Goal: Task Accomplishment & Management: Use online tool/utility

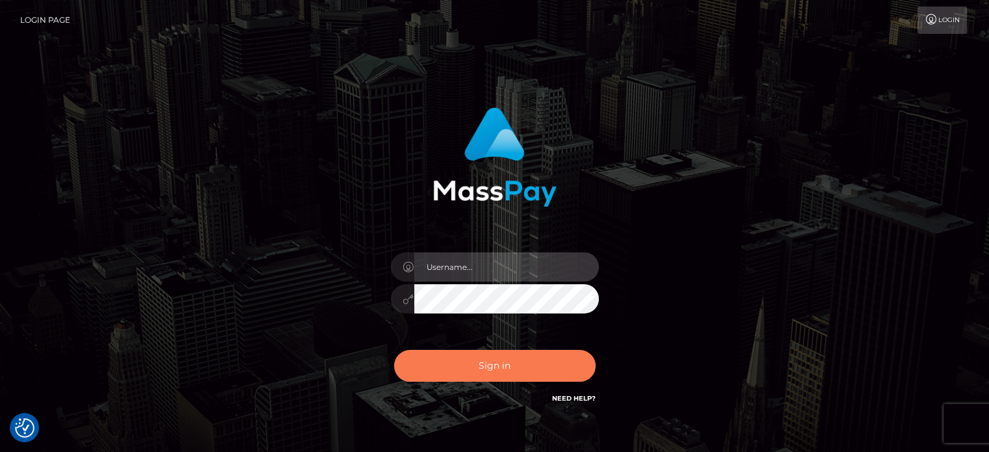
type input "[PERSON_NAME][URL]"
click at [450, 367] on button "Sign in" at bounding box center [495, 366] width 202 height 32
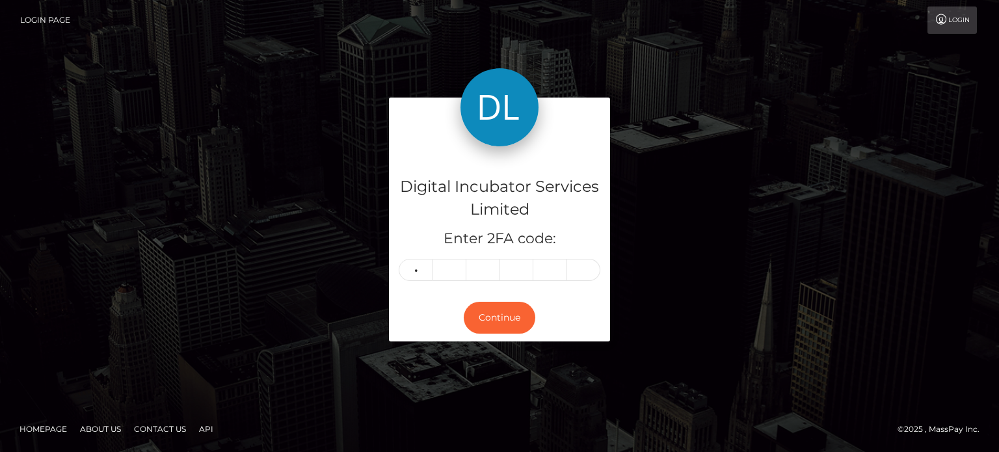
type input "0"
type input "6"
type input "5"
type input "1"
type input "9"
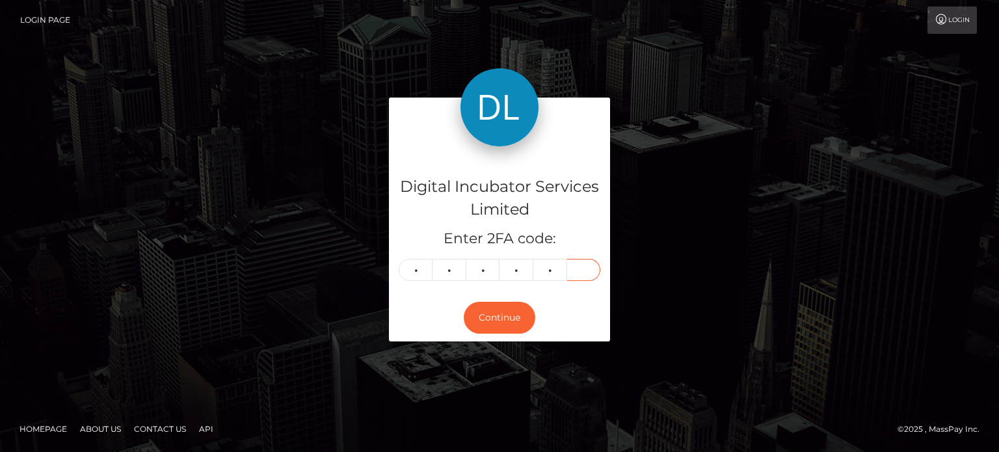
type input "9"
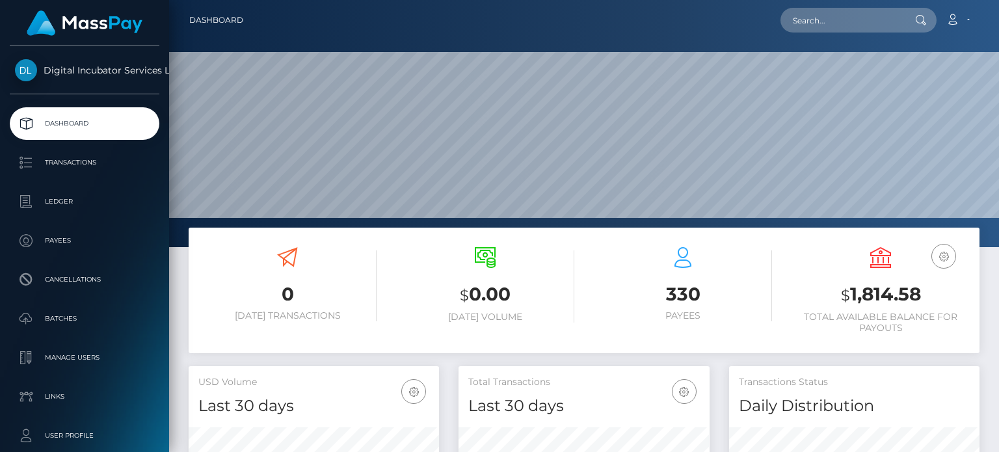
scroll to position [230, 250]
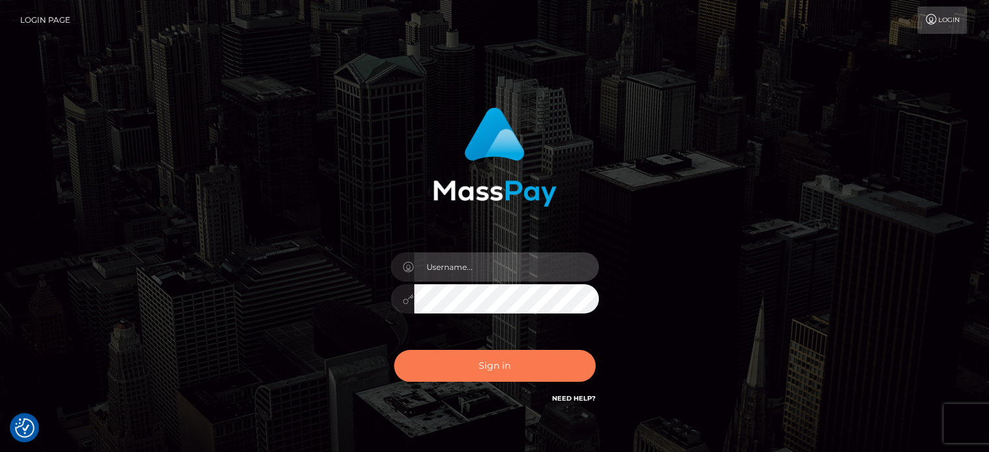
type input "kristy.ai"
click at [526, 362] on button "Sign in" at bounding box center [495, 366] width 202 height 32
type input "[PERSON_NAME][URL]"
click at [526, 362] on button "Sign in" at bounding box center [495, 366] width 202 height 32
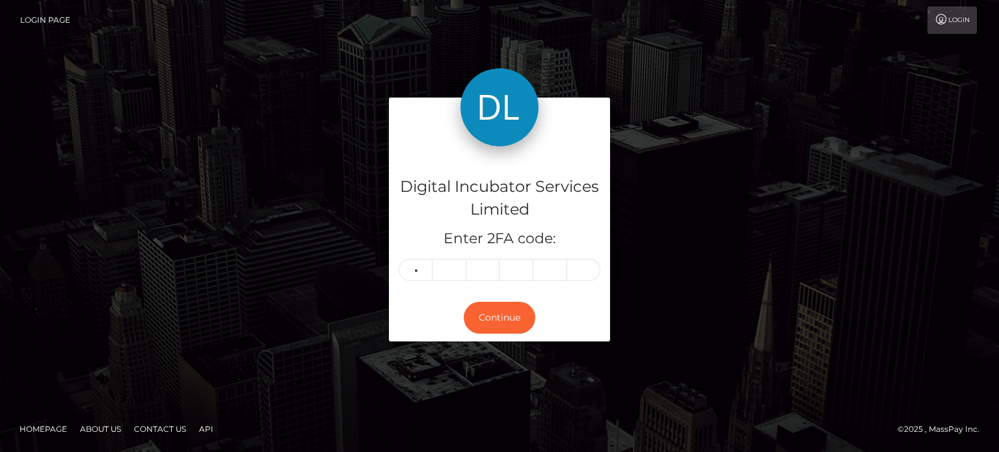
type input "9"
type input "2"
type input "5"
type input "0"
type input "9"
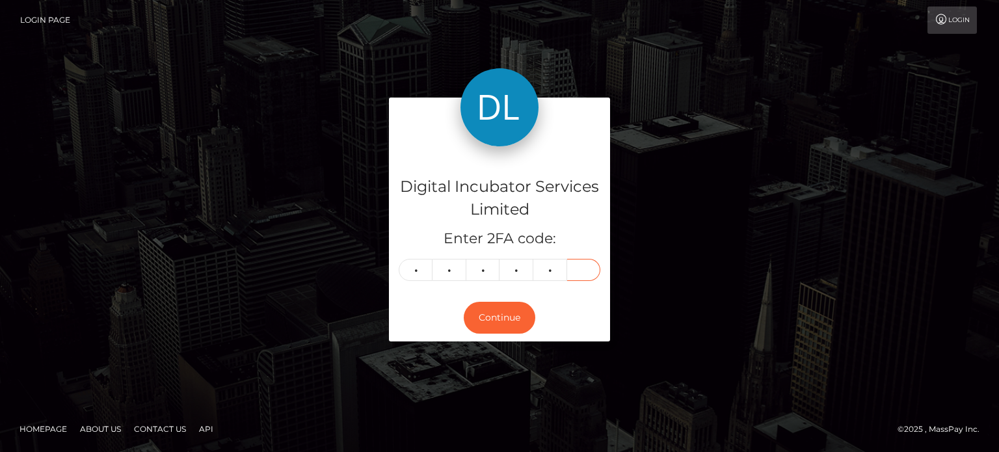
type input "1"
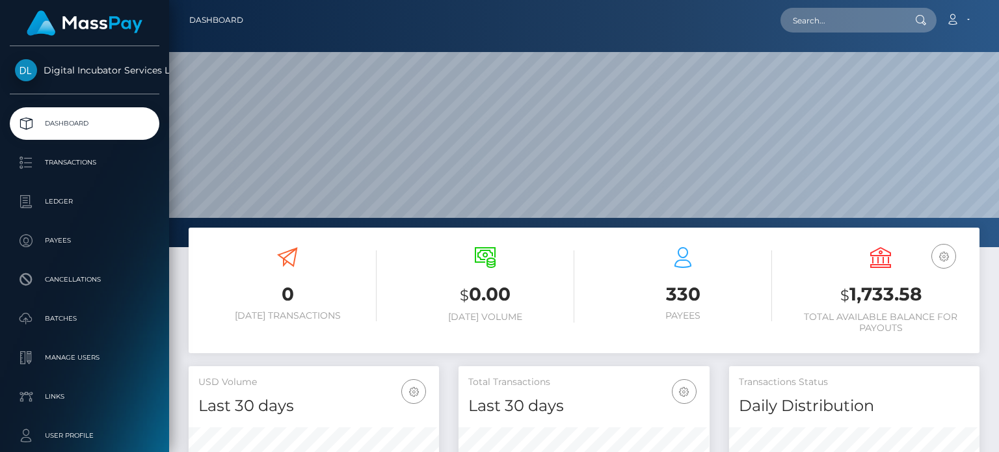
scroll to position [230, 250]
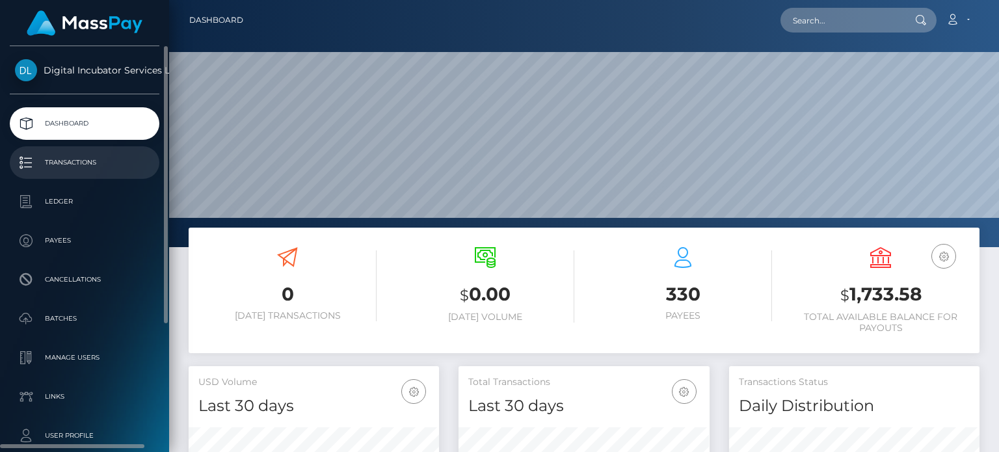
click at [82, 158] on p "Transactions" at bounding box center [84, 163] width 139 height 20
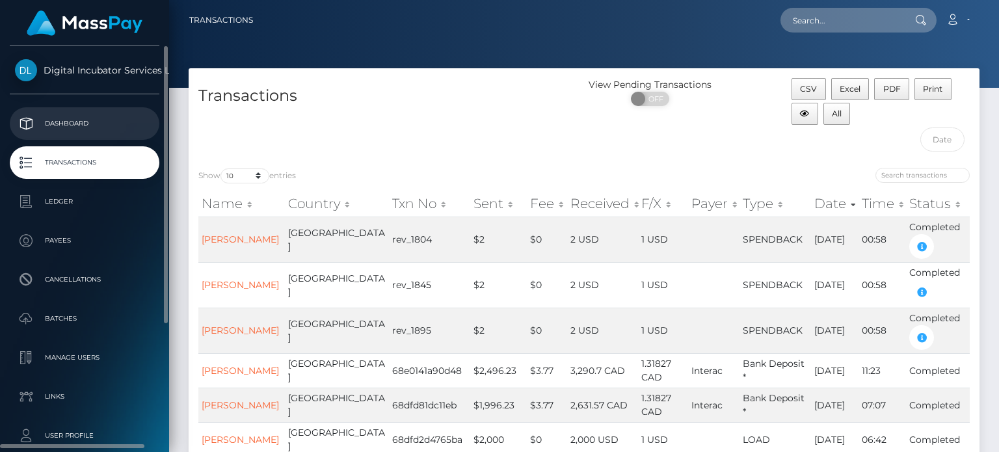
click at [96, 114] on p "Dashboard" at bounding box center [84, 124] width 139 height 20
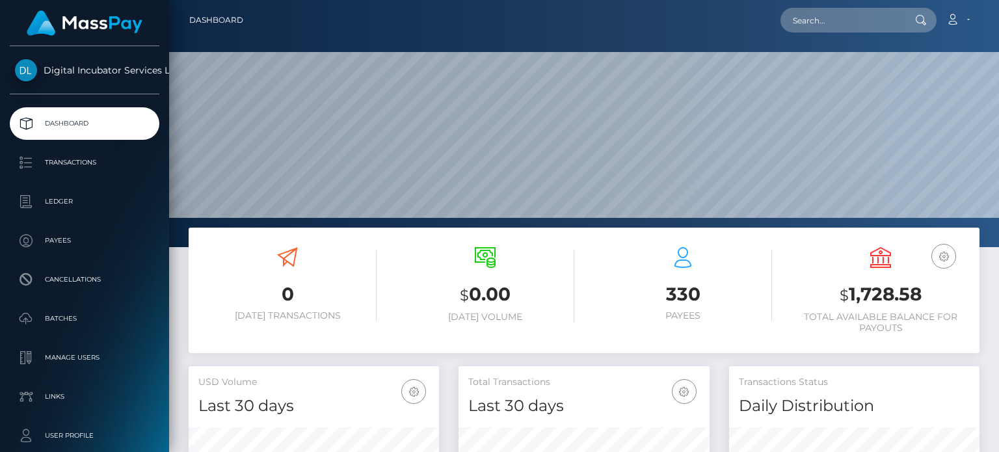
scroll to position [230, 250]
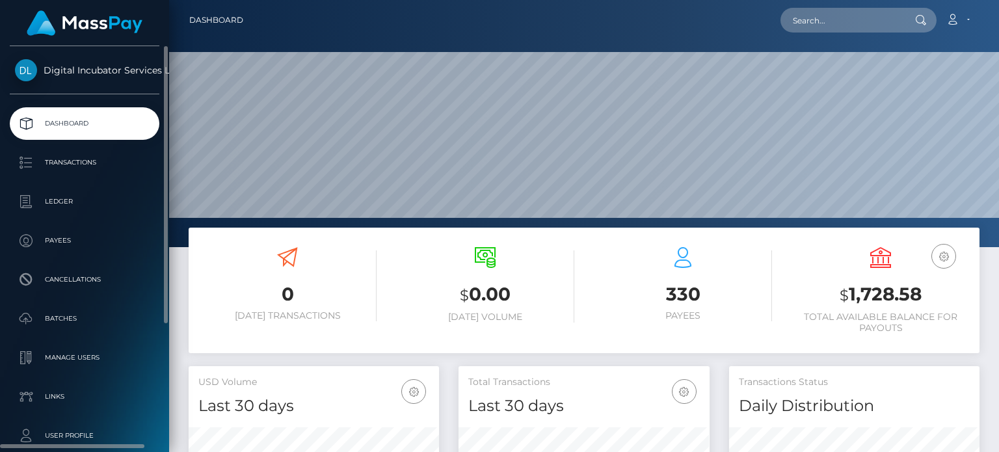
click at [74, 123] on p "Dashboard" at bounding box center [84, 124] width 139 height 20
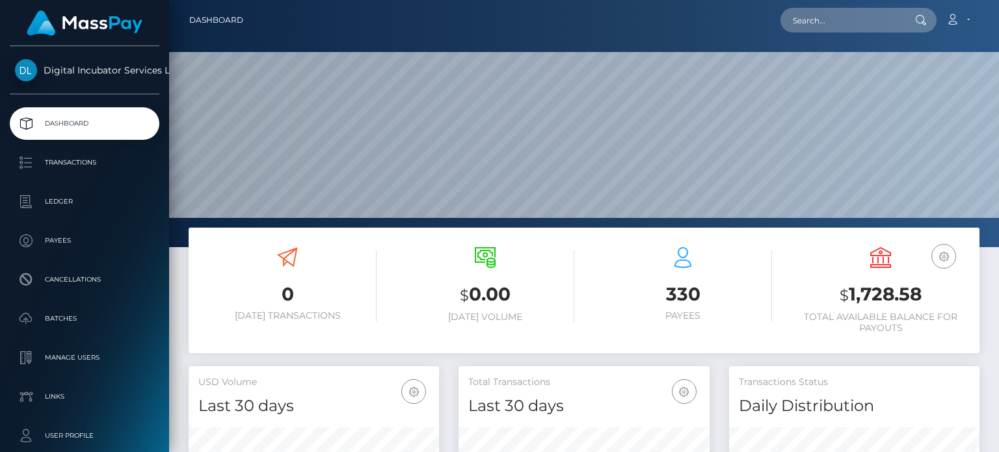
scroll to position [230, 250]
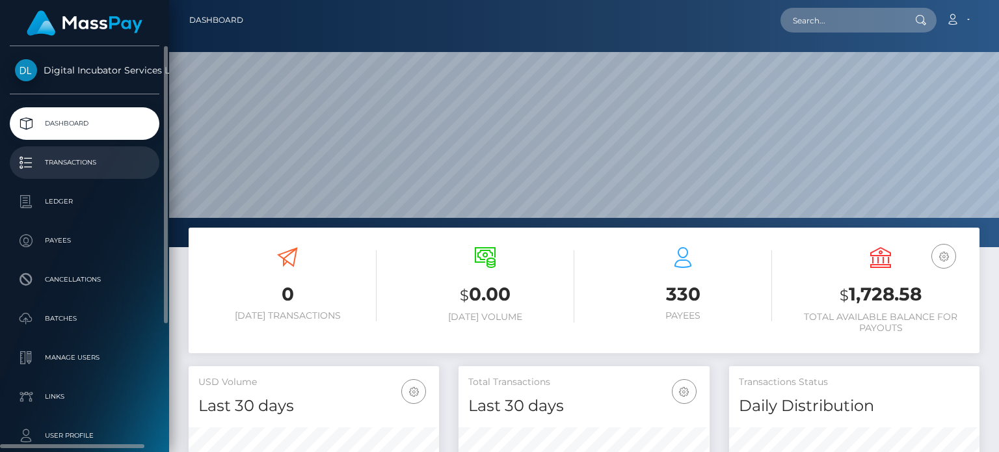
click at [60, 168] on p "Transactions" at bounding box center [84, 163] width 139 height 20
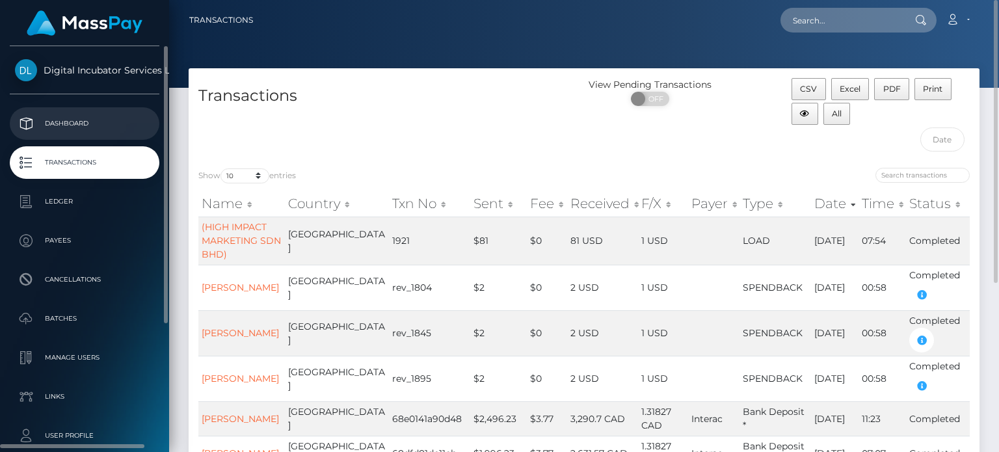
click at [90, 111] on link "Dashboard" at bounding box center [85, 123] width 150 height 33
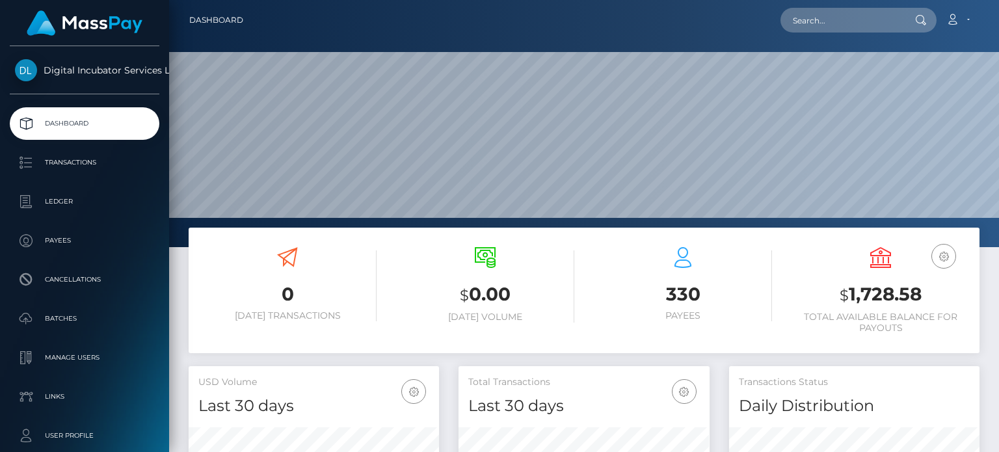
scroll to position [230, 250]
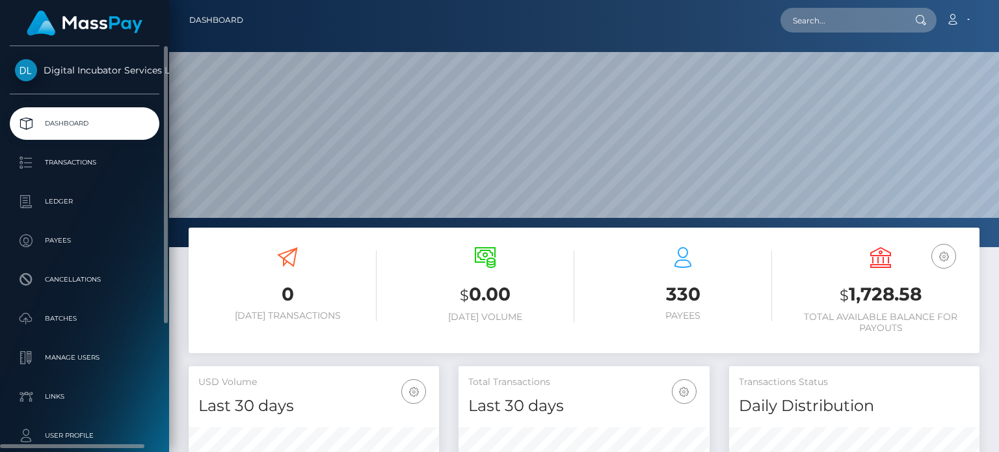
click at [78, 122] on p "Dashboard" at bounding box center [84, 124] width 139 height 20
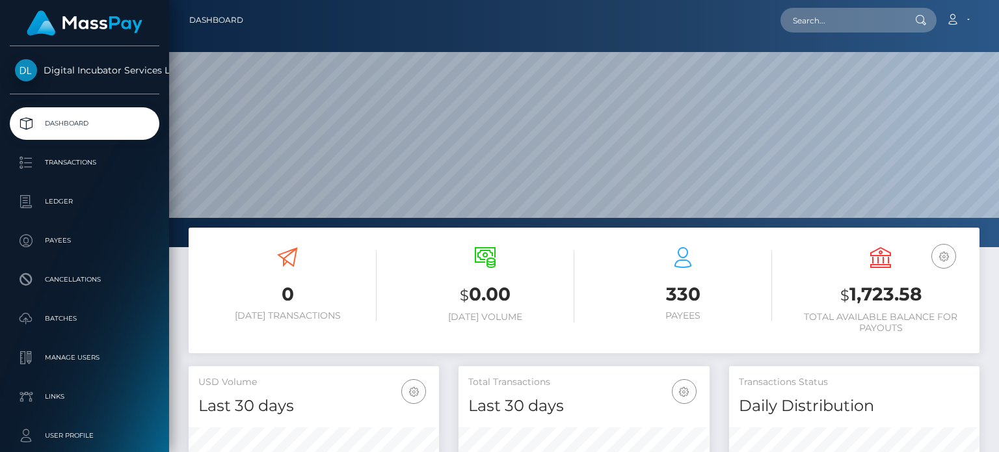
scroll to position [230, 250]
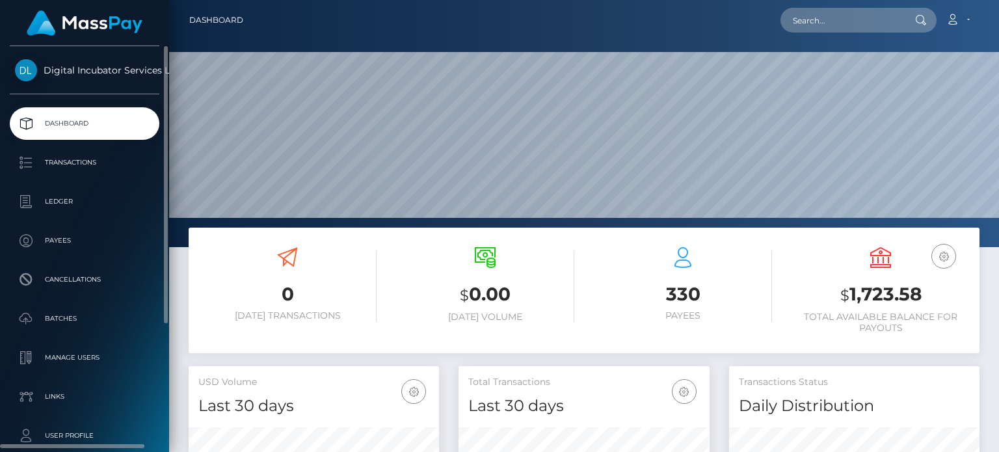
click at [99, 118] on p "Dashboard" at bounding box center [84, 124] width 139 height 20
click at [76, 129] on p "Dashboard" at bounding box center [84, 124] width 139 height 20
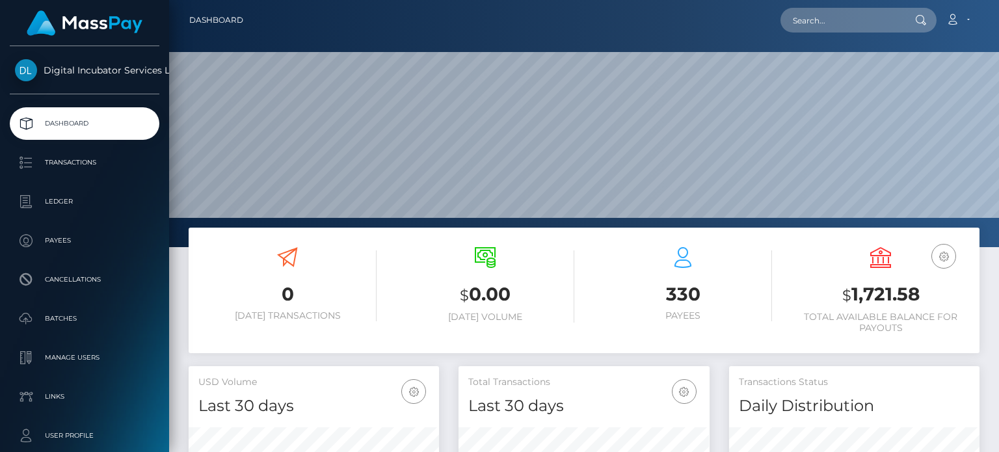
scroll to position [230, 250]
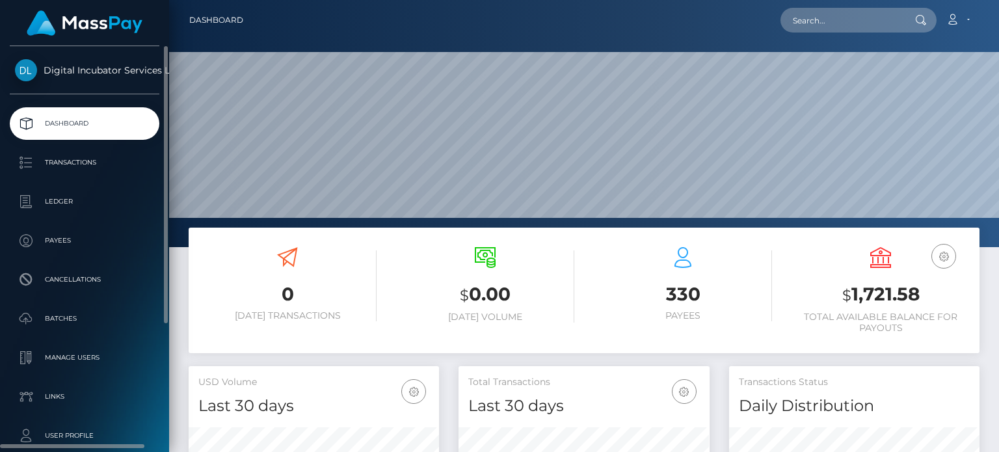
click at [81, 133] on link "Dashboard" at bounding box center [85, 123] width 150 height 33
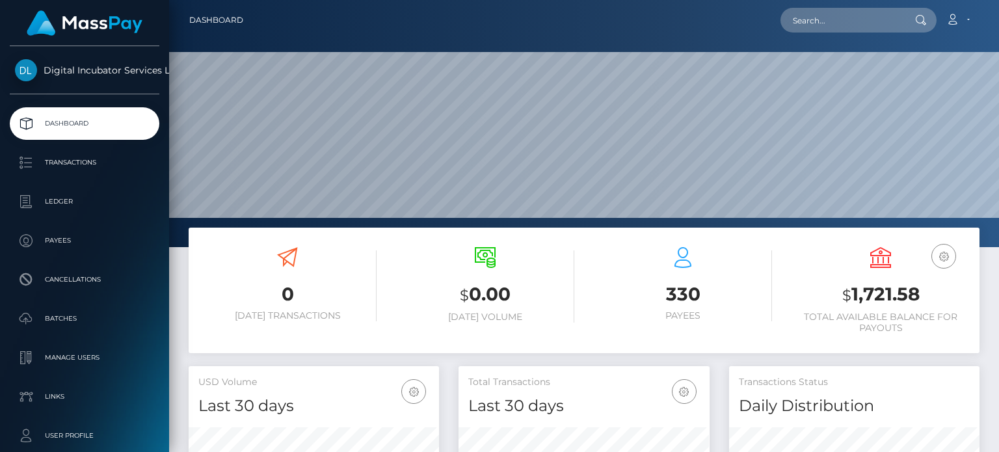
scroll to position [230, 250]
click at [78, 165] on p "Transactions" at bounding box center [84, 163] width 139 height 20
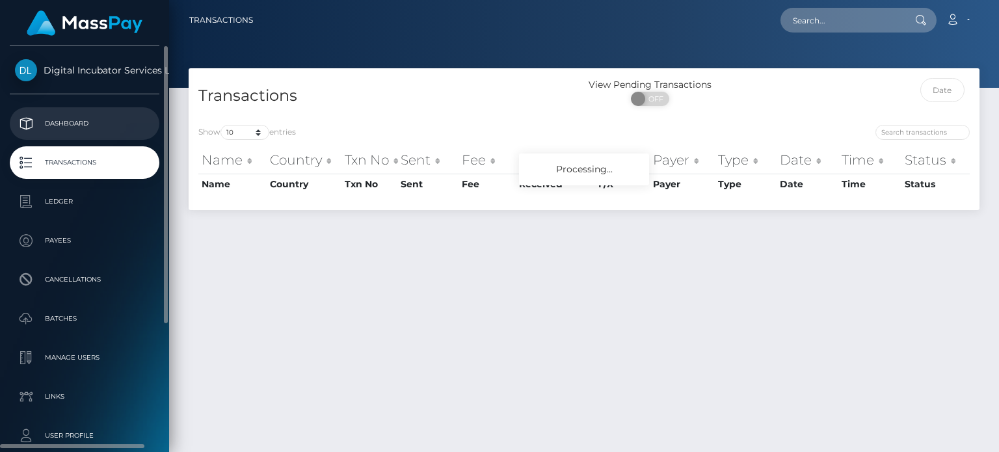
click at [68, 119] on p "Dashboard" at bounding box center [84, 124] width 139 height 20
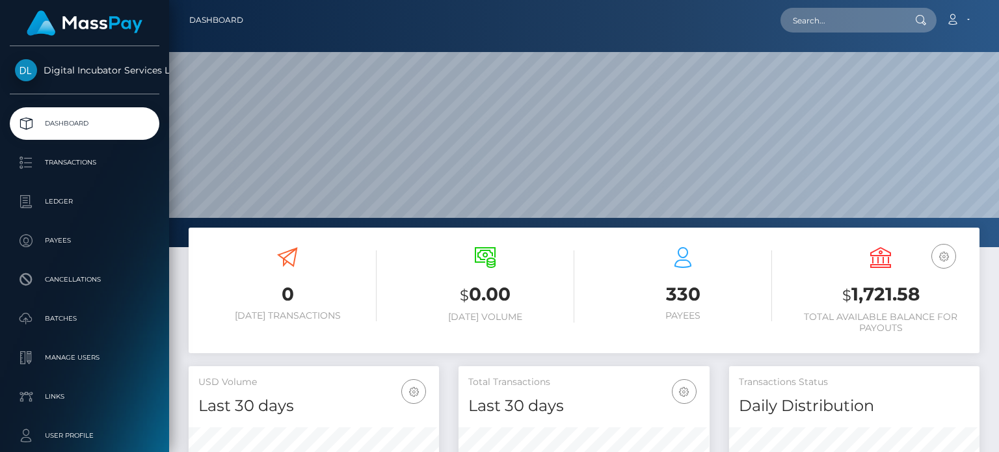
scroll to position [230, 250]
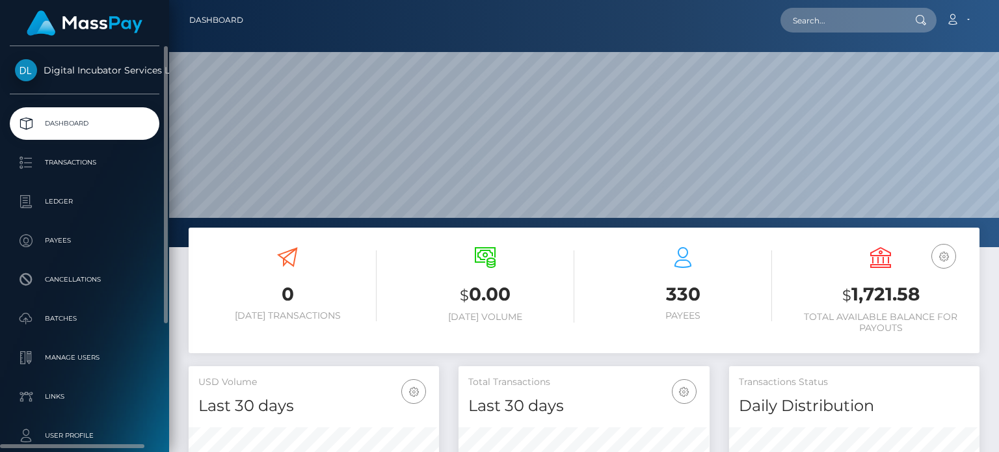
click at [81, 129] on p "Dashboard" at bounding box center [84, 124] width 139 height 20
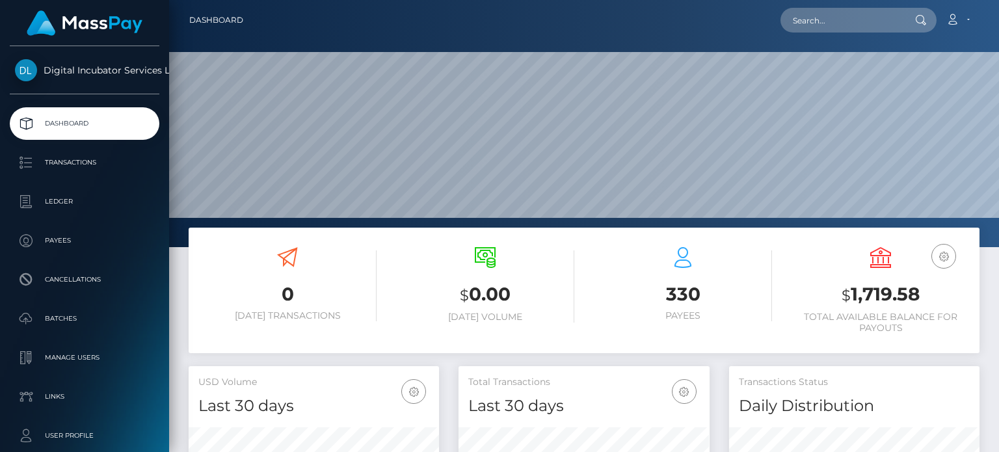
scroll to position [230, 250]
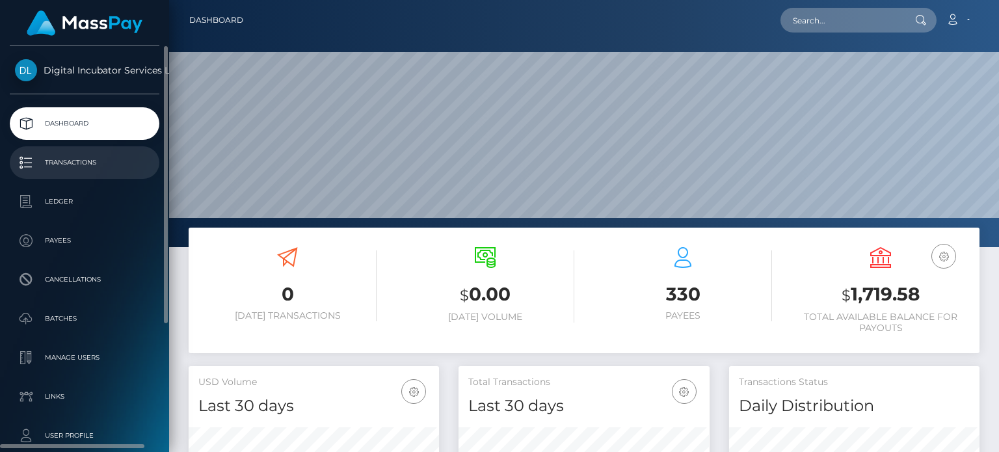
click at [98, 163] on p "Transactions" at bounding box center [84, 163] width 139 height 20
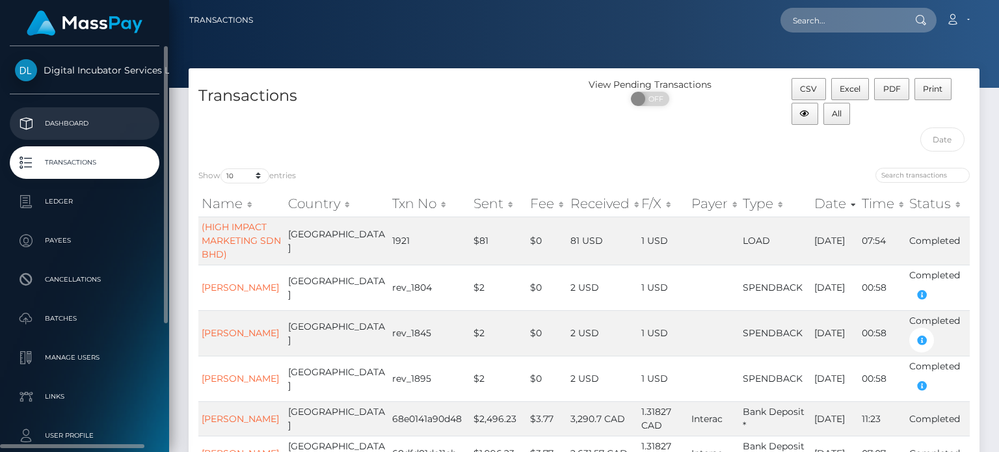
click at [53, 126] on p "Dashboard" at bounding box center [84, 124] width 139 height 20
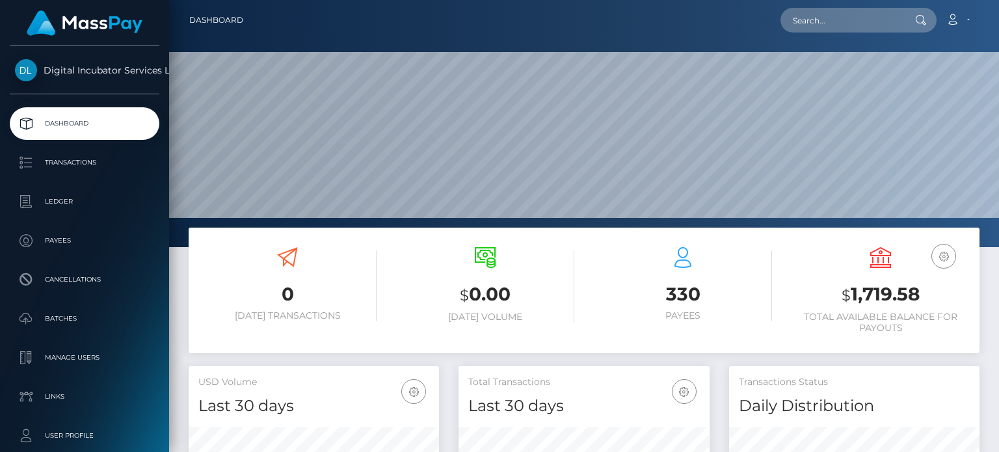
scroll to position [230, 250]
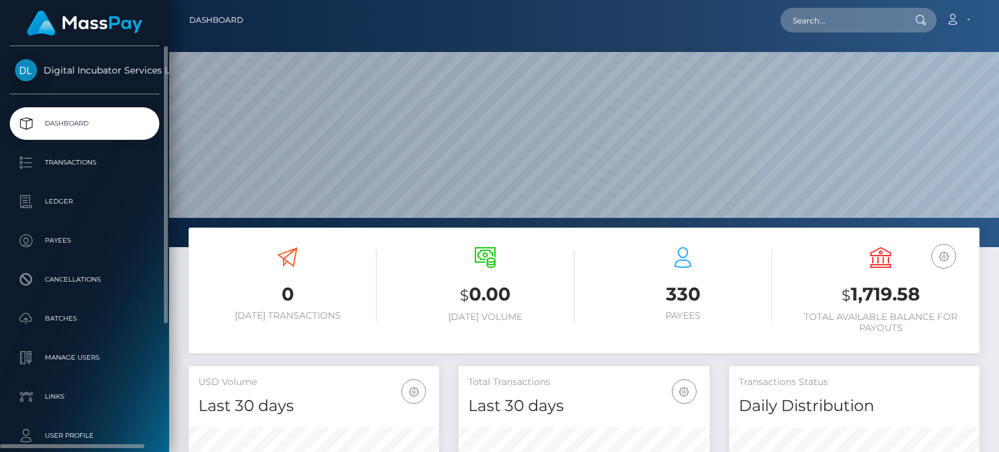
click at [83, 118] on p "Dashboard" at bounding box center [84, 124] width 139 height 20
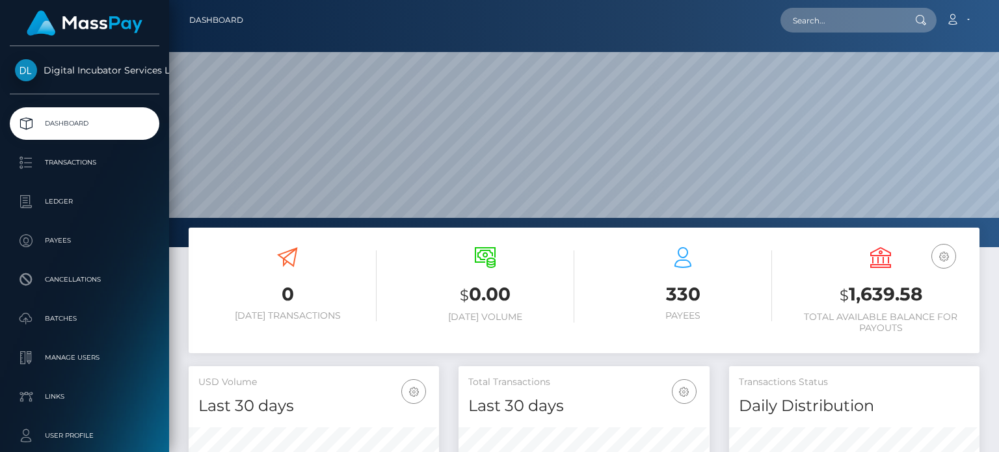
scroll to position [230, 250]
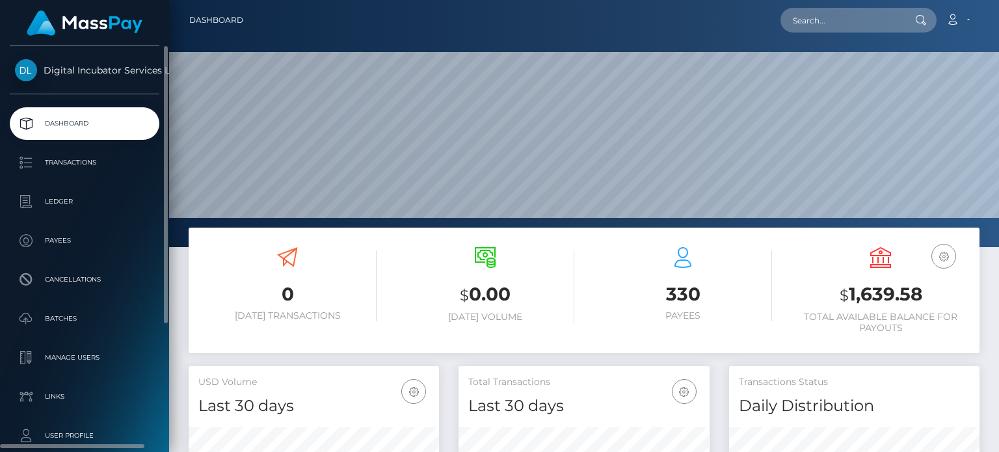
click at [100, 129] on p "Dashboard" at bounding box center [84, 124] width 139 height 20
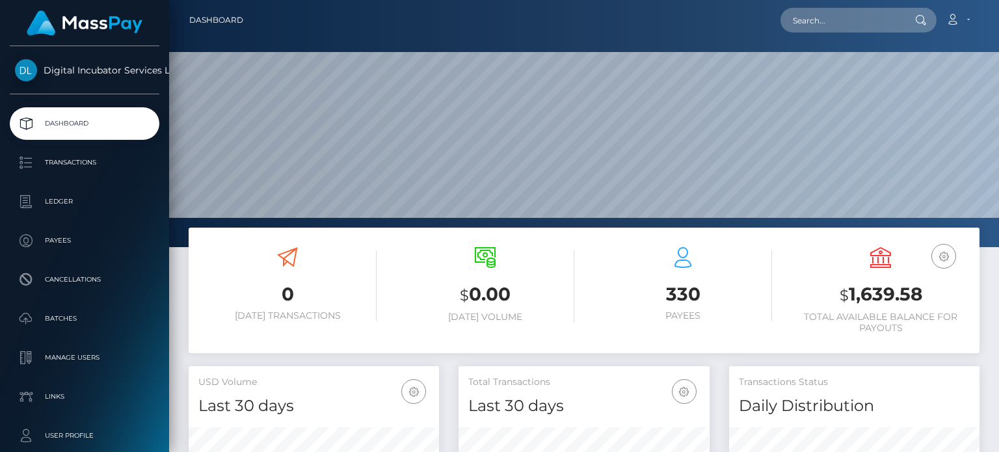
scroll to position [230, 250]
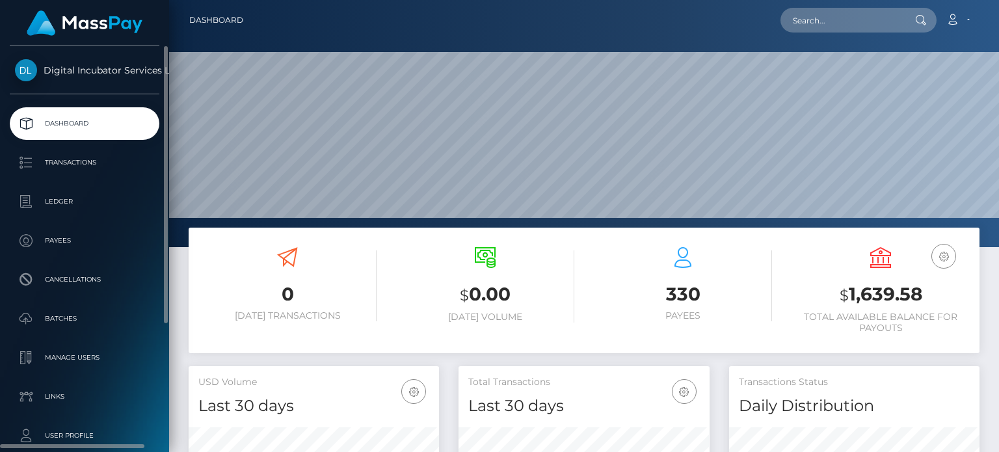
click at [116, 126] on p "Dashboard" at bounding box center [84, 124] width 139 height 20
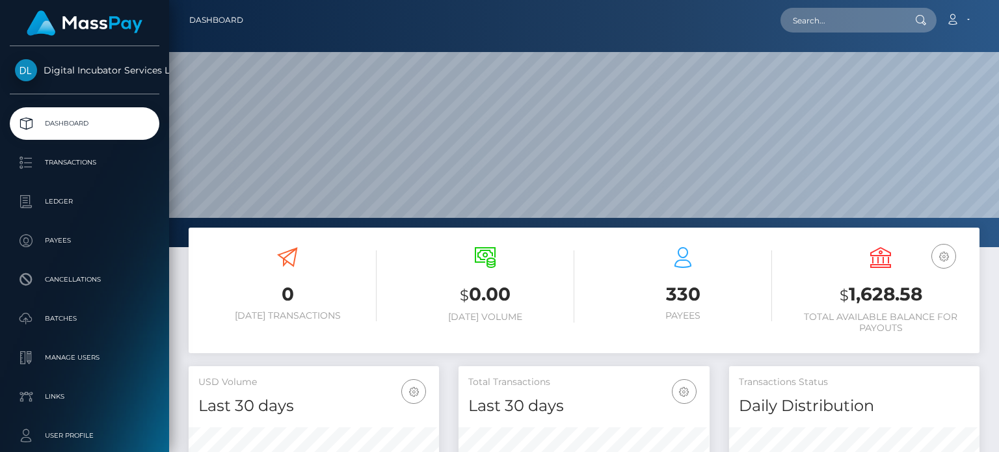
scroll to position [230, 250]
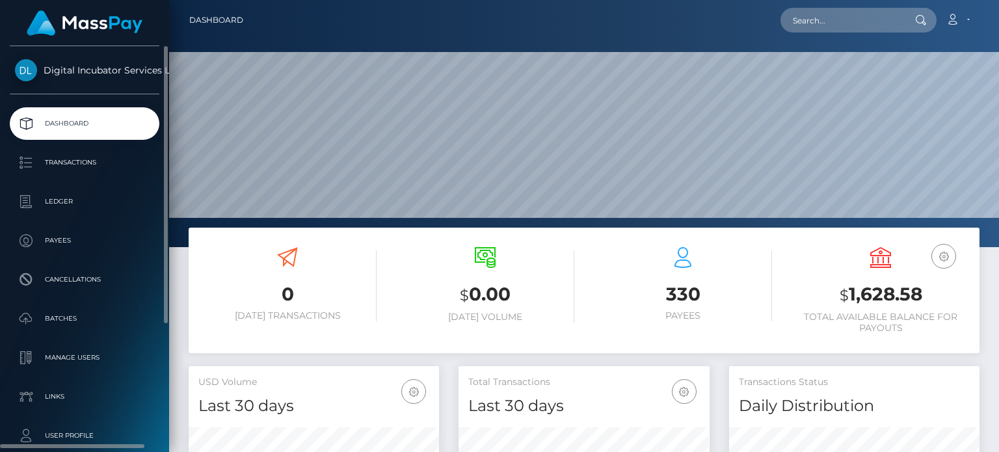
click at [91, 119] on p "Dashboard" at bounding box center [84, 124] width 139 height 20
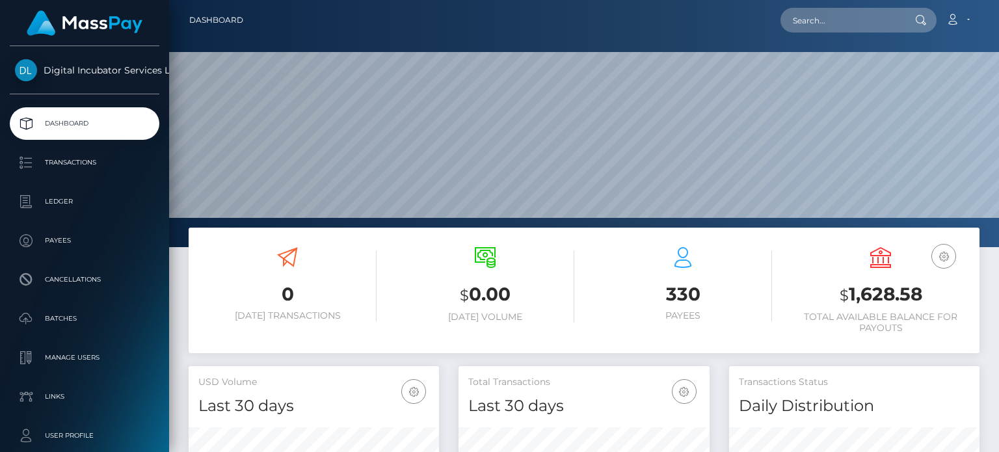
scroll to position [230, 250]
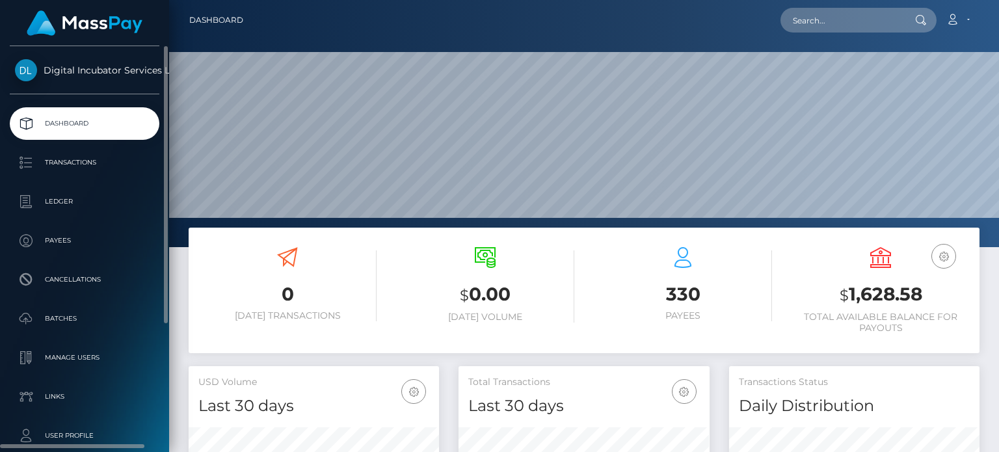
click at [73, 124] on p "Dashboard" at bounding box center [84, 124] width 139 height 20
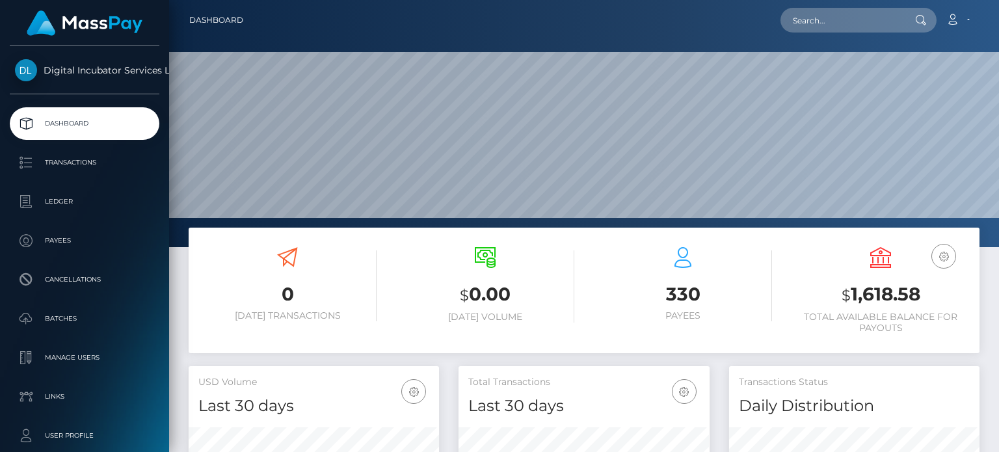
scroll to position [230, 250]
click at [789, 16] on input "text" at bounding box center [841, 20] width 122 height 25
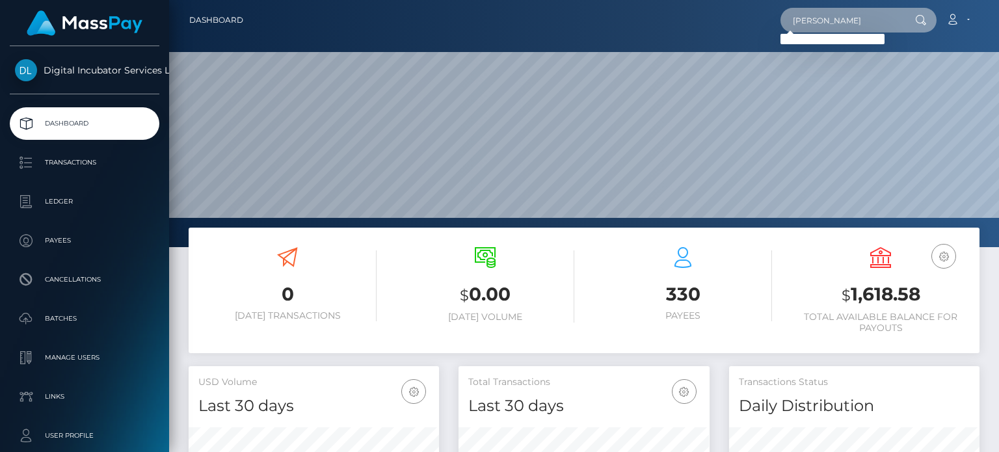
click at [826, 19] on input "Abigal" at bounding box center [841, 20] width 122 height 25
type input "Abigail"
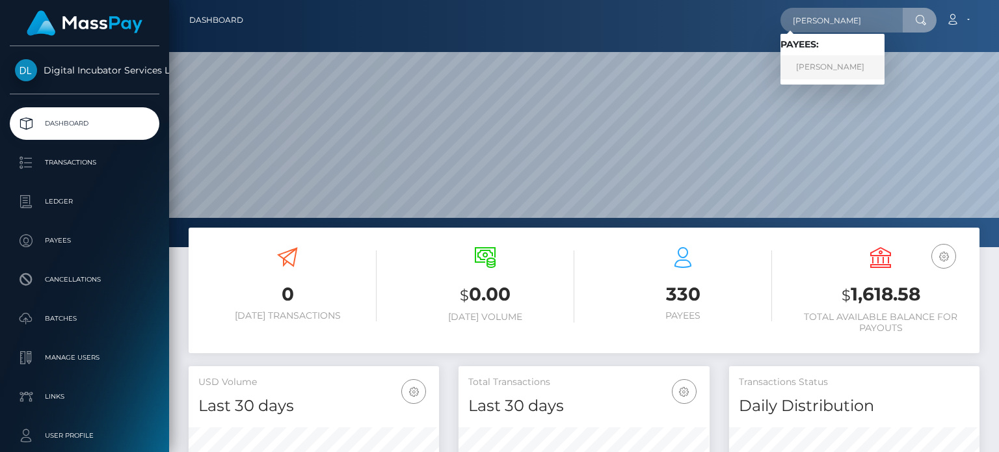
click at [827, 67] on link "Abigail Riley" at bounding box center [832, 67] width 104 height 24
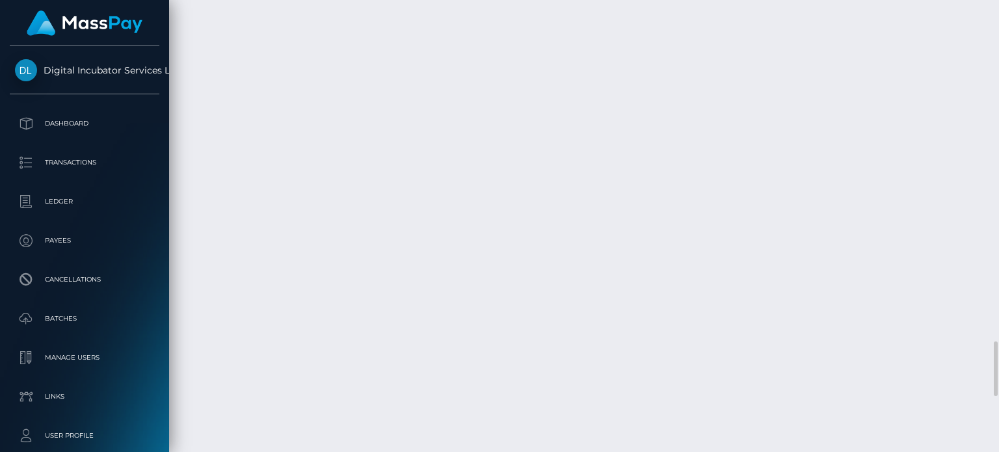
scroll to position [2861, 0]
drag, startPoint x: 468, startPoint y: 223, endPoint x: 311, endPoint y: 222, distance: 157.4
copy td "Invoice#[DATE] Sales calls"
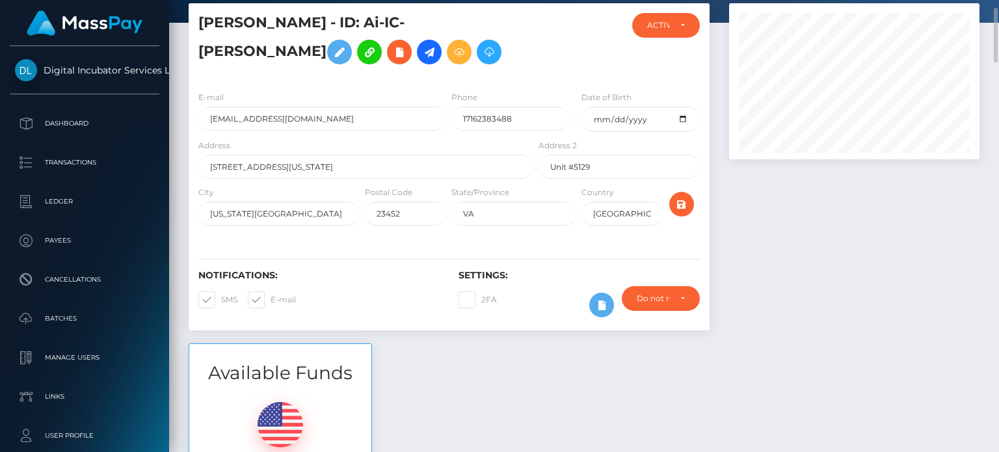
scroll to position [0, 0]
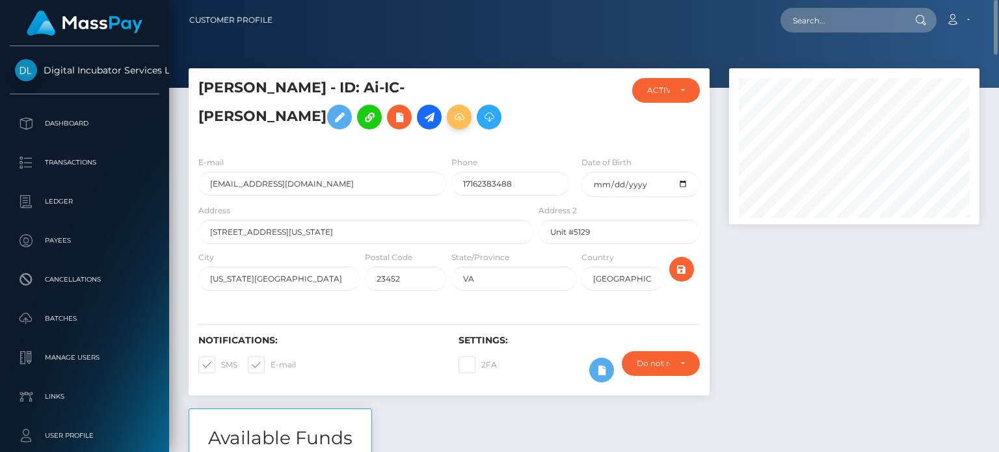
click at [451, 126] on icon at bounding box center [459, 117] width 16 height 16
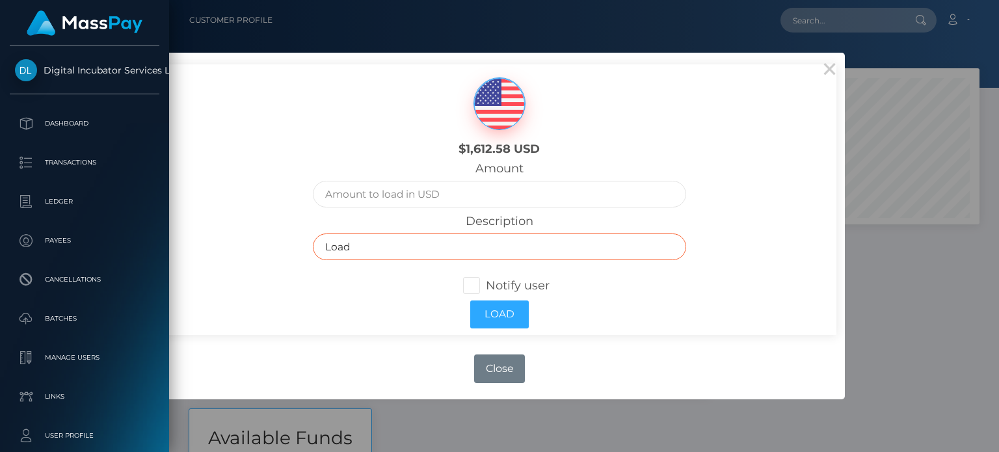
click at [378, 244] on input "Load" at bounding box center [499, 246] width 373 height 27
drag, startPoint x: 378, startPoint y: 244, endPoint x: 294, endPoint y: 238, distance: 84.1
click at [300, 238] on div "$1,612.58 USD Amount Description Load Notify user Load" at bounding box center [499, 199] width 673 height 271
paste input "Invoice#6 September Sales calls"
click at [493, 252] on input "Invoice#6 September Sales calls" at bounding box center [499, 246] width 373 height 27
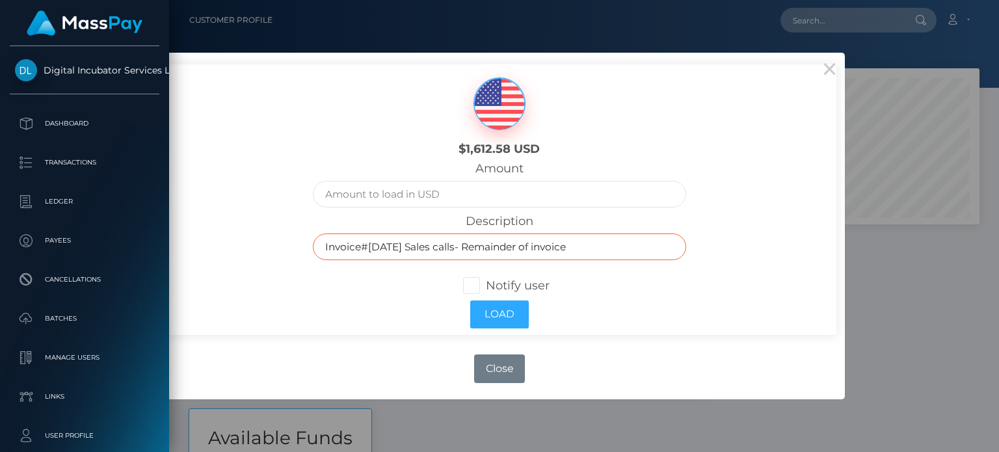
type input "Invoice#6 September Sales calls- Remainder of invoice"
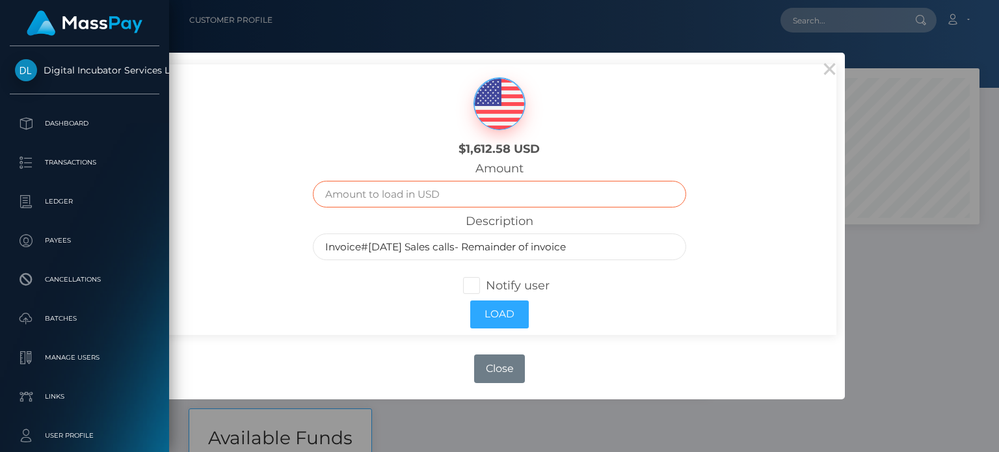
click at [406, 185] on input "text" at bounding box center [499, 194] width 373 height 27
type input "1550.00"
click at [696, 179] on div "$1,612.58 USD Amount 1550.00 Description Invoice#6 September Sales calls- Remai…" at bounding box center [499, 199] width 673 height 271
click at [486, 283] on span at bounding box center [486, 285] width 0 height 14
click at [475, 283] on input "Notify user" at bounding box center [477, 284] width 8 height 8
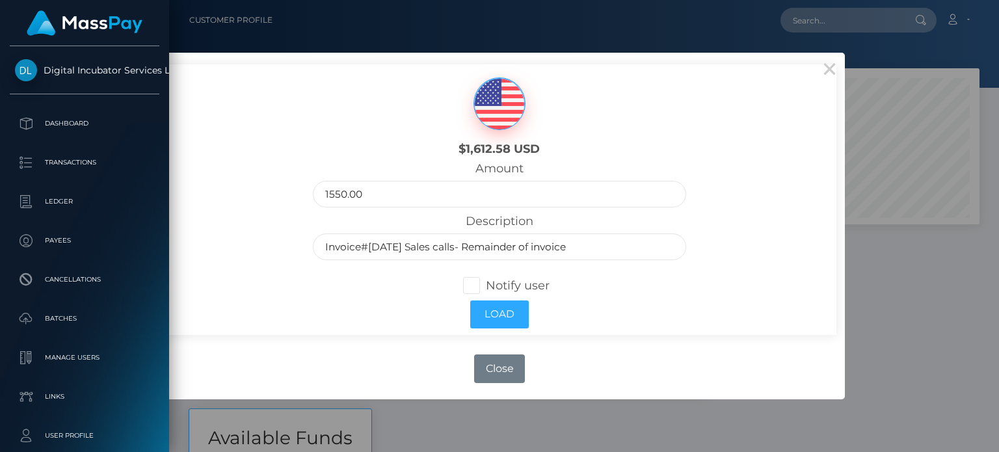
checkbox input "true"
click at [520, 319] on button "Load" at bounding box center [499, 314] width 59 height 28
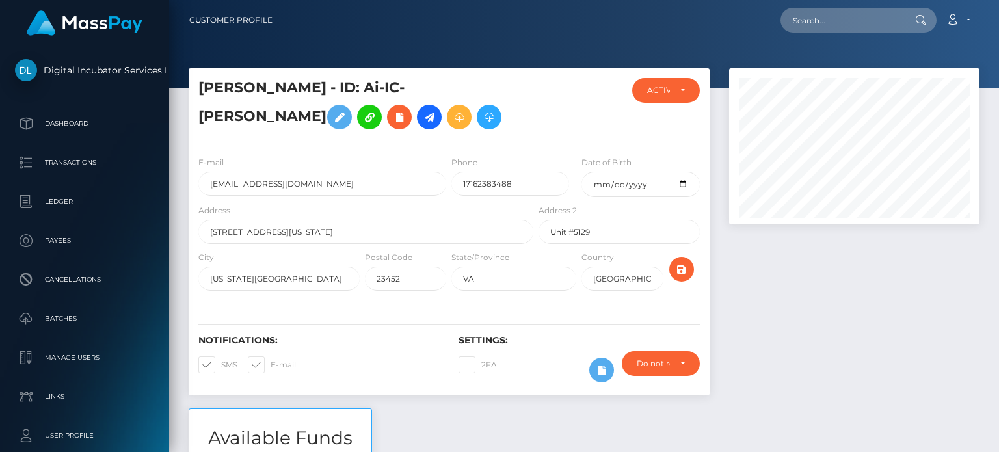
scroll to position [156, 250]
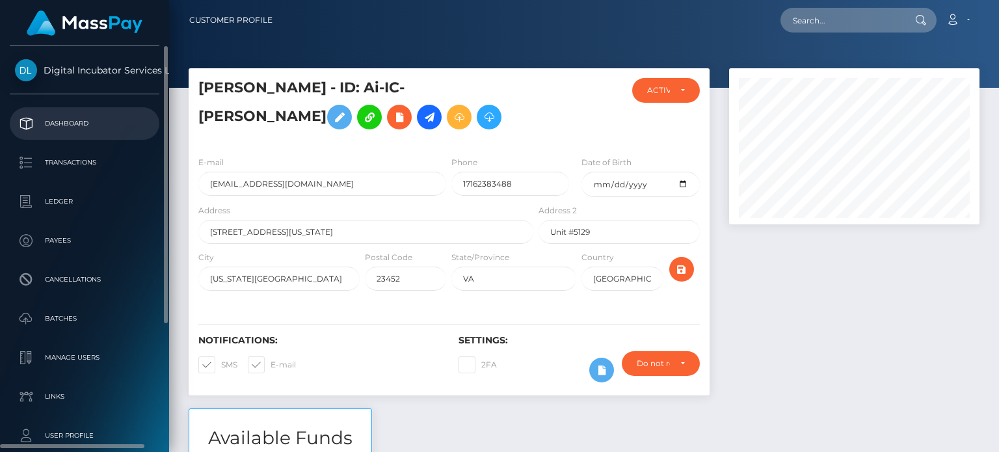
click at [93, 124] on p "Dashboard" at bounding box center [84, 124] width 139 height 20
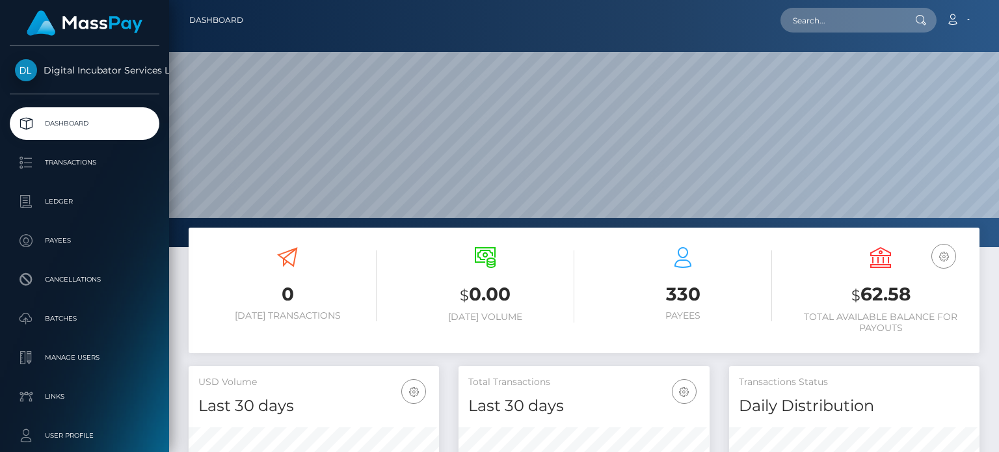
scroll to position [230, 250]
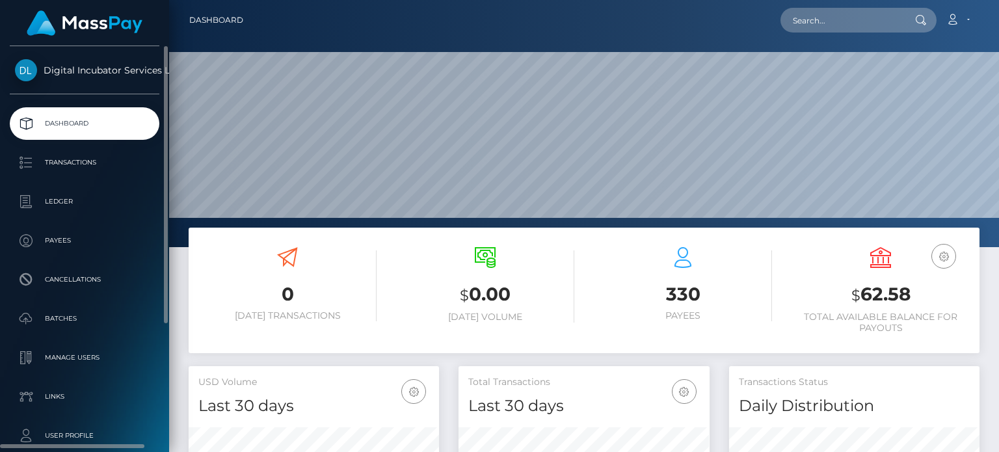
click at [60, 122] on p "Dashboard" at bounding box center [84, 124] width 139 height 20
click at [96, 156] on p "Transactions" at bounding box center [84, 163] width 139 height 20
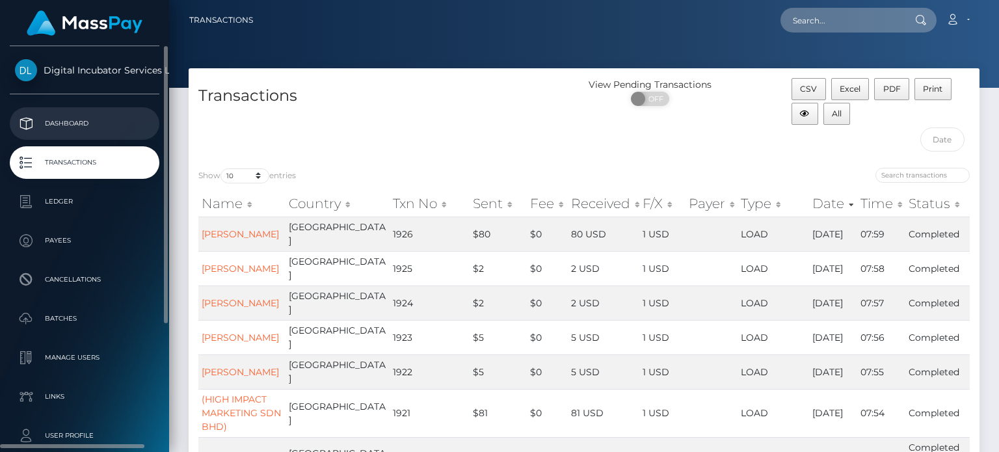
click at [42, 124] on p "Dashboard" at bounding box center [84, 124] width 139 height 20
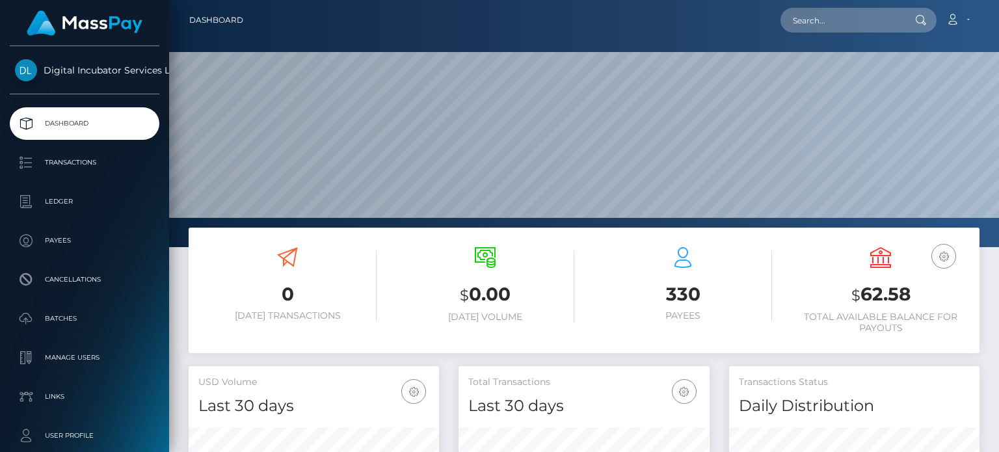
scroll to position [230, 250]
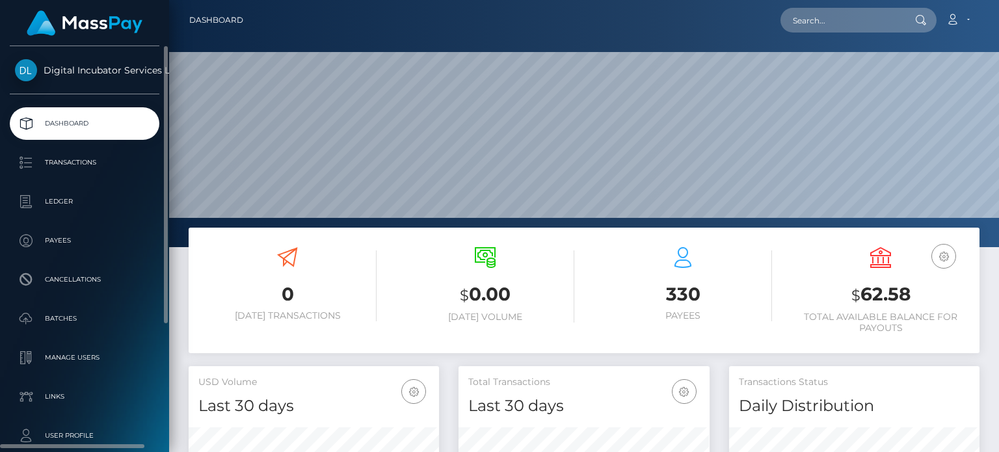
click at [91, 114] on p "Dashboard" at bounding box center [84, 124] width 139 height 20
click at [66, 155] on p "Transactions" at bounding box center [84, 163] width 139 height 20
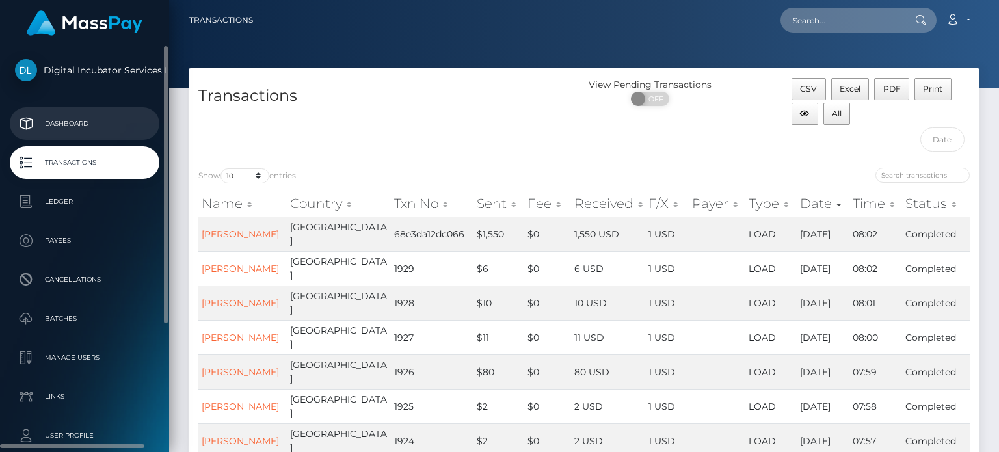
click at [70, 114] on p "Dashboard" at bounding box center [84, 124] width 139 height 20
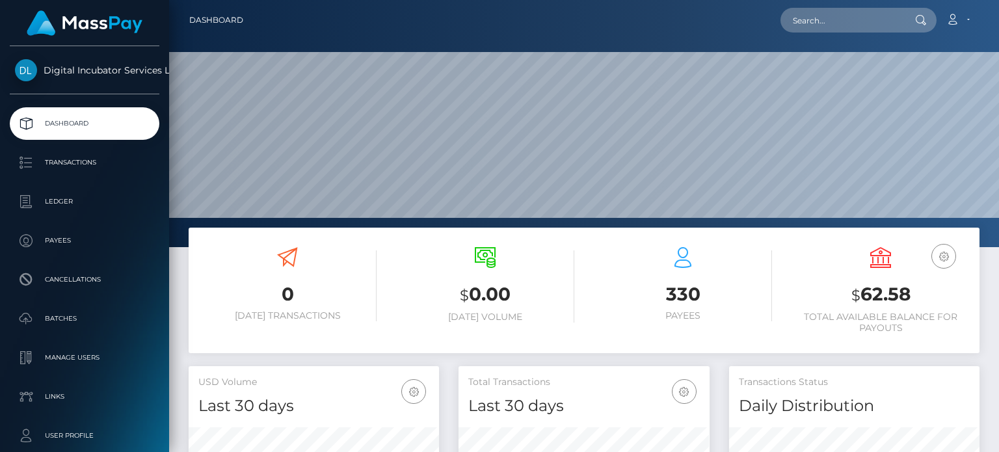
scroll to position [230, 250]
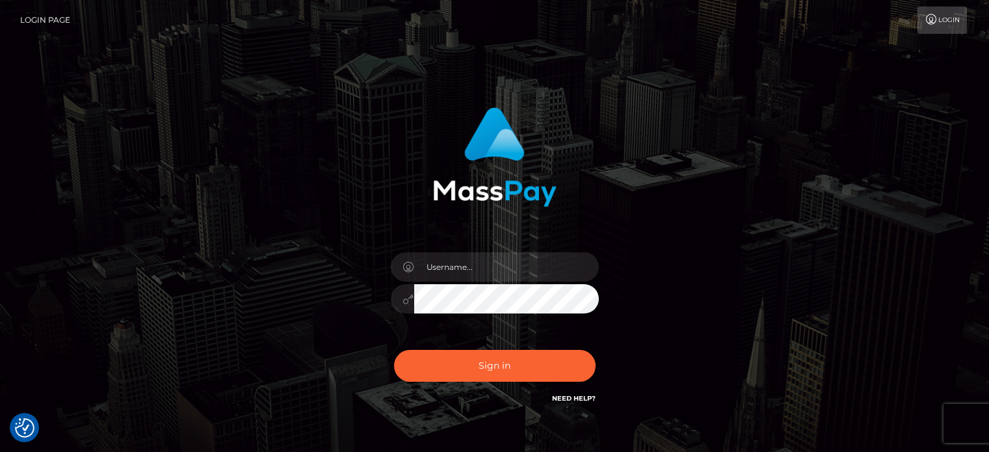
checkbox input "true"
